Goal: Communication & Community: Answer question/provide support

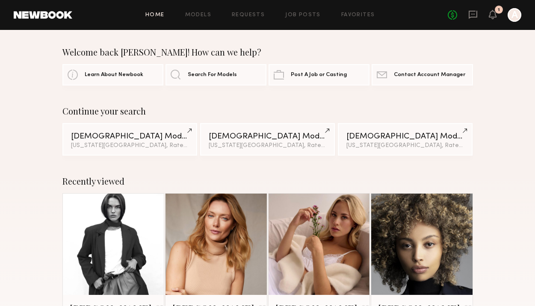
click at [481, 17] on div "No fees up to $5,000 1 A" at bounding box center [485, 15] width 74 height 14
click at [491, 17] on icon at bounding box center [493, 14] width 7 height 6
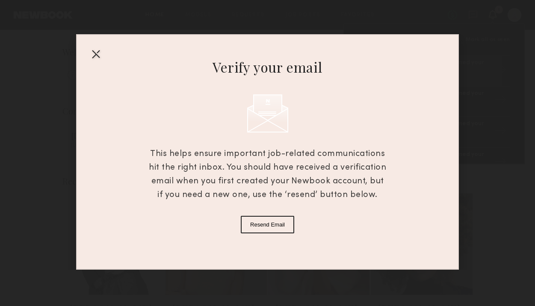
click at [92, 53] on div at bounding box center [96, 54] width 14 height 14
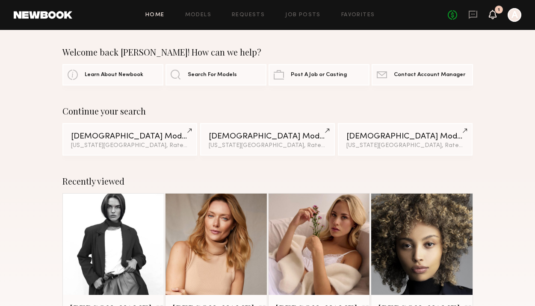
click at [494, 15] on icon at bounding box center [493, 14] width 7 height 6
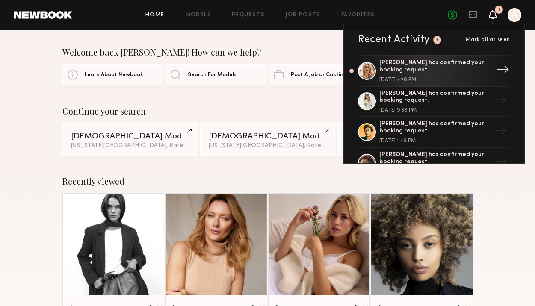
click at [474, 72] on div "[PERSON_NAME] has confirmed your booking request." at bounding box center [435, 66] width 111 height 15
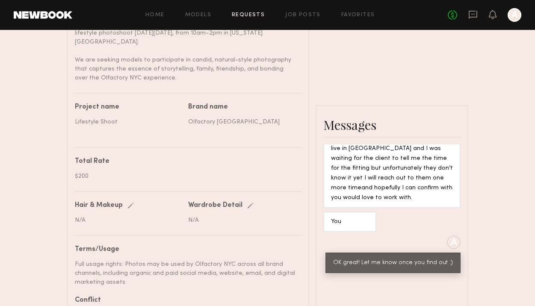
scroll to position [372, 0]
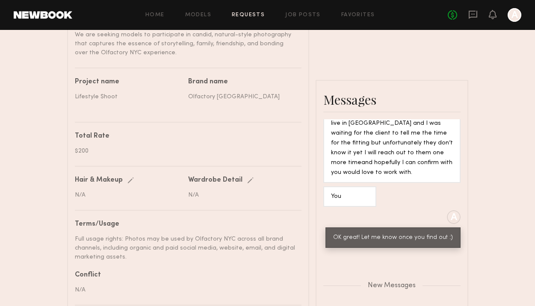
type textarea "**********"
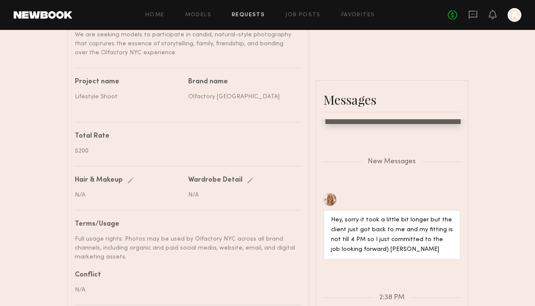
scroll to position [700, 0]
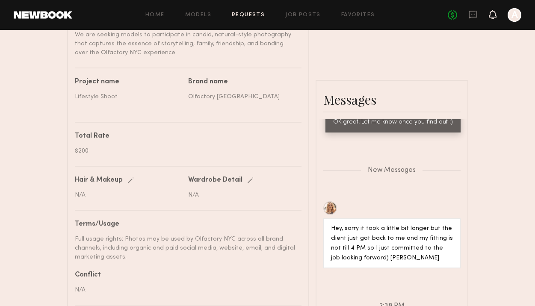
click at [495, 17] on icon at bounding box center [493, 14] width 7 height 6
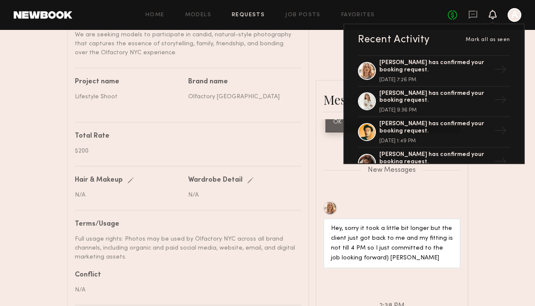
click at [474, 194] on div "Send request Model response Review hours worked Pay model Booking Request [PERS…" at bounding box center [267, 80] width 535 height 831
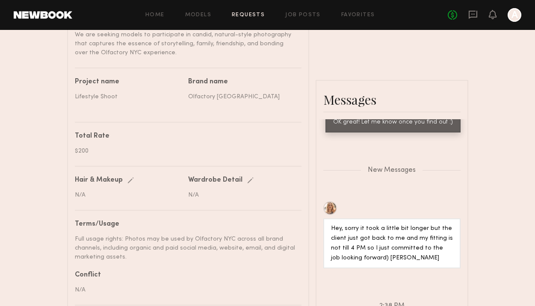
type textarea "**********"
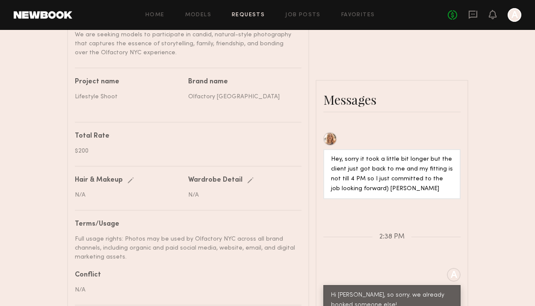
scroll to position [769, 0]
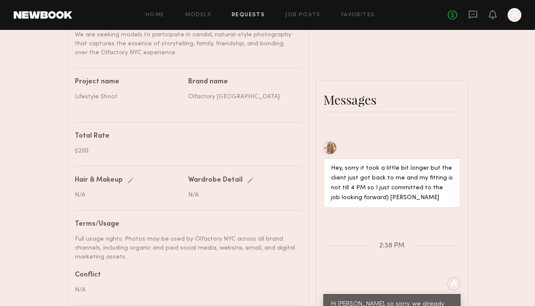
drag, startPoint x: 333, startPoint y: 229, endPoint x: 415, endPoint y: 248, distance: 83.8
type textarea "**********"
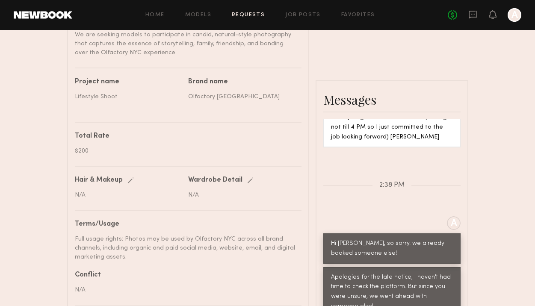
scroll to position [820, 0]
click at [299, 15] on link "Job Posts" at bounding box center [303, 15] width 36 height 6
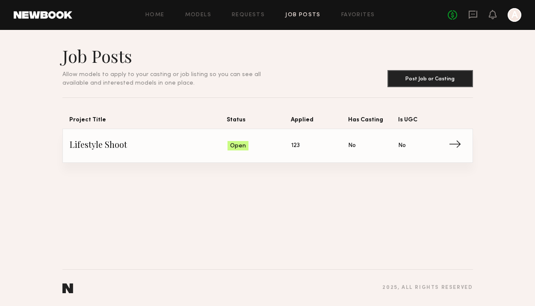
click at [113, 146] on span "Lifestyle Shoot" at bounding box center [149, 146] width 158 height 13
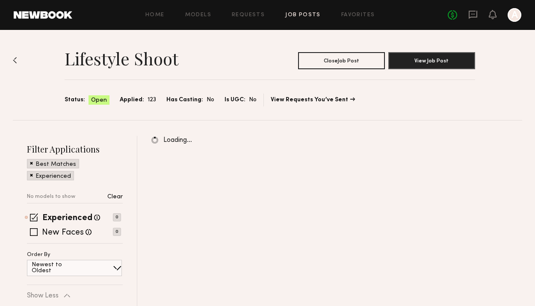
click at [99, 101] on span "Open" at bounding box center [99, 100] width 16 height 9
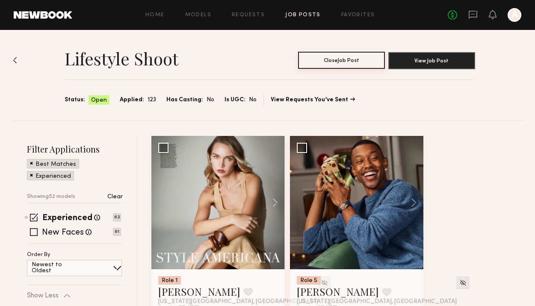
click at [314, 63] on button "Close Job Post" at bounding box center [341, 60] width 87 height 17
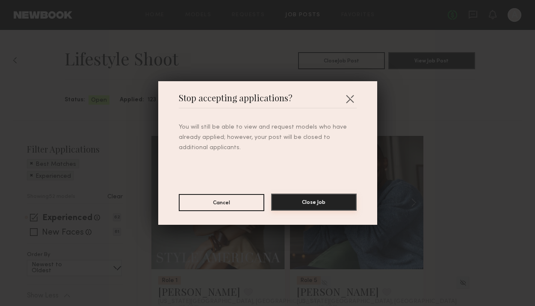
click at [316, 194] on button "Close Job" at bounding box center [314, 202] width 86 height 17
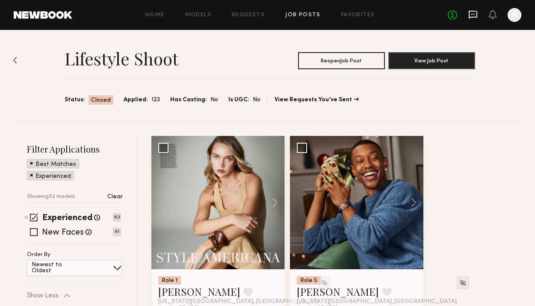
click at [476, 15] on icon at bounding box center [473, 14] width 9 height 9
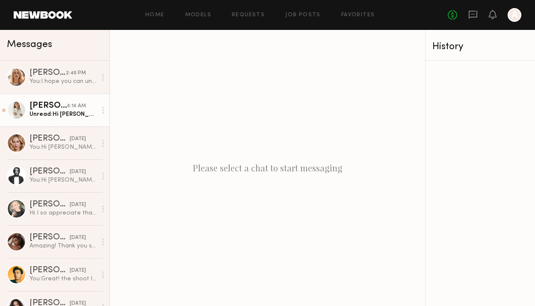
click at [40, 108] on div "[PERSON_NAME]" at bounding box center [49, 106] width 38 height 9
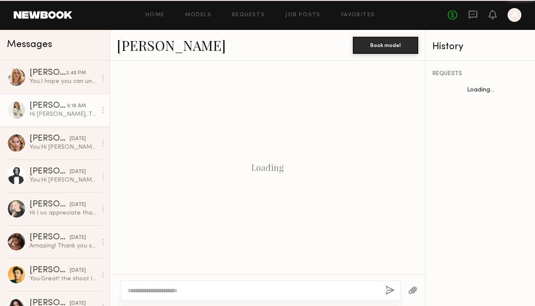
scroll to position [821, 0]
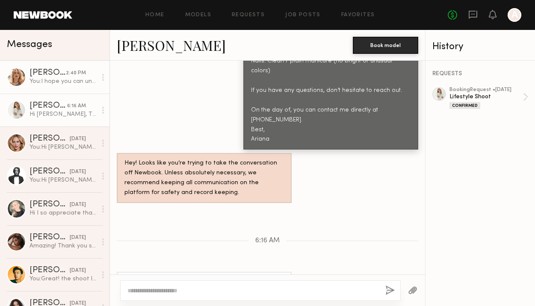
click at [53, 84] on div "You: I hope you can understand, we were on a really tight time frame. So I woul…" at bounding box center [63, 81] width 67 height 8
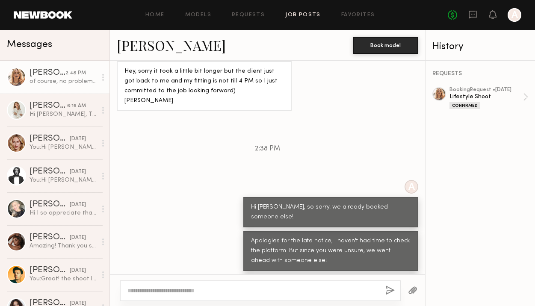
scroll to position [761, 0]
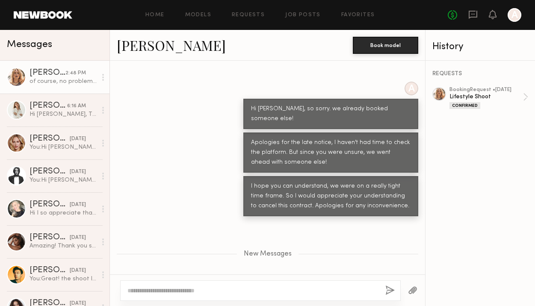
click at [178, 290] on textarea at bounding box center [253, 291] width 251 height 9
click at [183, 293] on textarea "**********" at bounding box center [253, 291] width 251 height 9
click at [343, 291] on textarea "**********" at bounding box center [253, 291] width 251 height 9
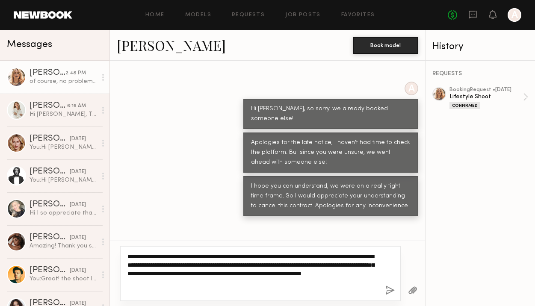
type textarea "**********"
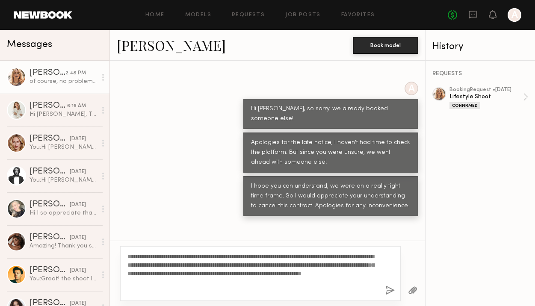
click at [390, 292] on button "button" at bounding box center [390, 291] width 9 height 11
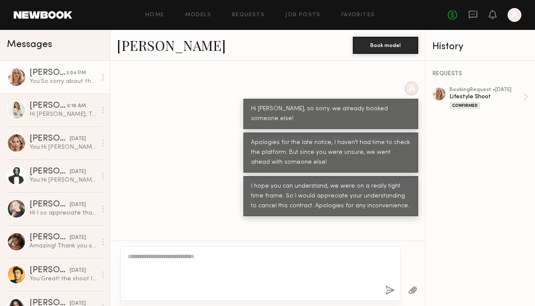
scroll to position [849, 0]
